Goal: Check status

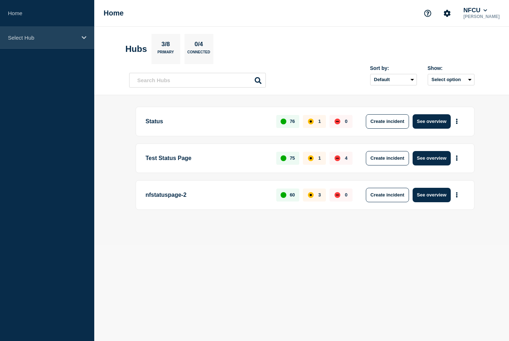
click at [59, 40] on p "Select Hub" at bounding box center [42, 38] width 69 height 6
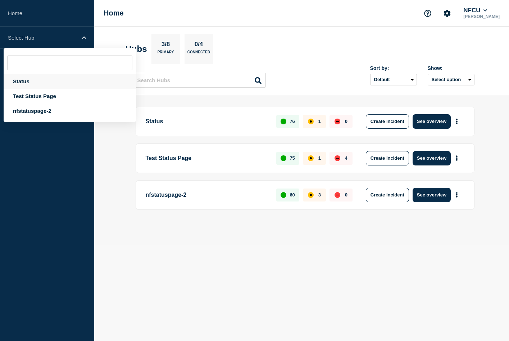
click at [25, 80] on div "Status" at bounding box center [70, 81] width 132 height 15
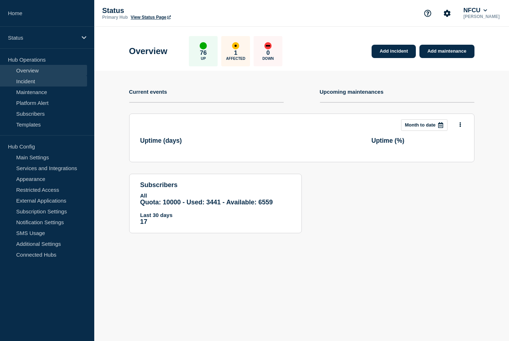
click at [29, 78] on link "Incident" at bounding box center [43, 81] width 87 height 11
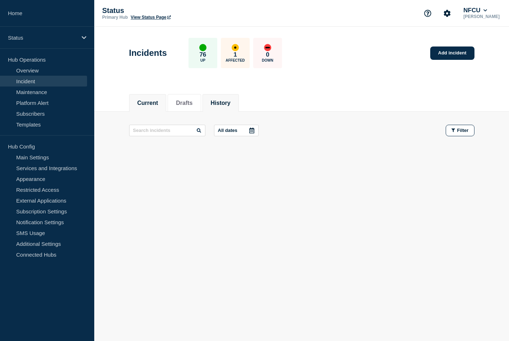
click at [233, 107] on li "History" at bounding box center [221, 103] width 36 height 18
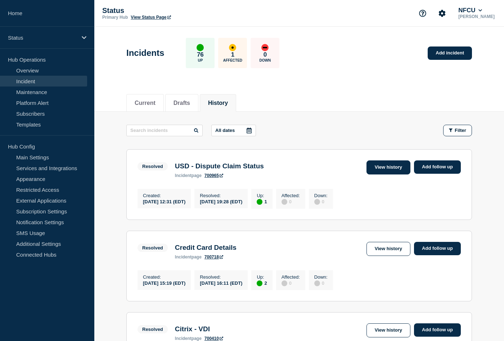
click at [391, 164] on link "View history" at bounding box center [388, 167] width 44 height 14
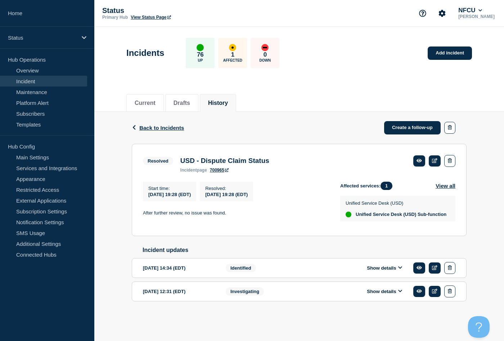
click at [228, 103] on button "History" at bounding box center [218, 103] width 20 height 6
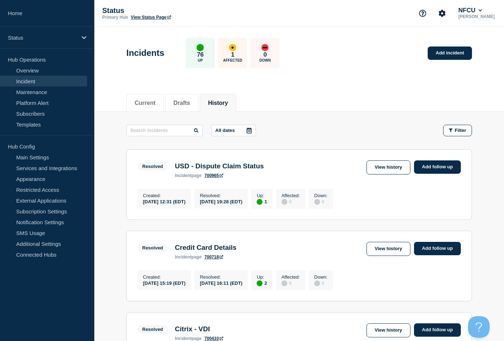
click at [227, 2] on div "Status Primary Hub View Status Page NFCU [PERSON_NAME]" at bounding box center [299, 13] width 410 height 27
